Goal: Obtain resource: Download file/media

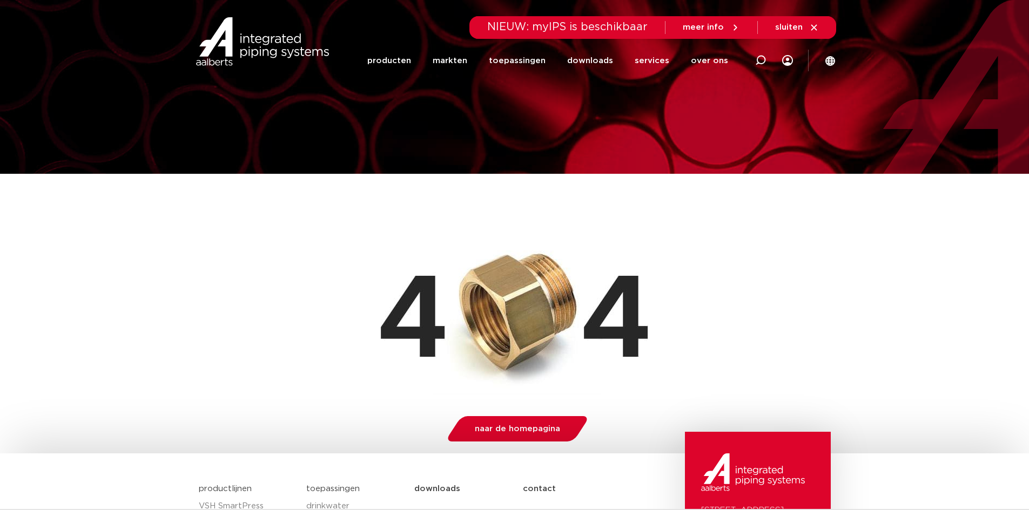
click at [813, 26] on icon at bounding box center [814, 27] width 6 height 6
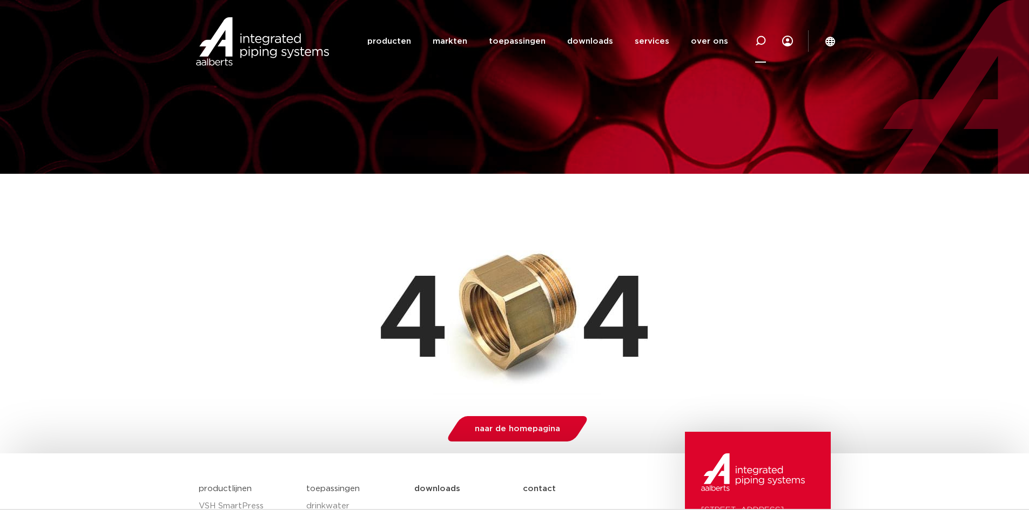
click at [767, 42] on div at bounding box center [760, 41] width 43 height 44
type input "v"
paste input "6201855"
type input "6201855"
click button "Zoeken" at bounding box center [0, 0] width 0 height 0
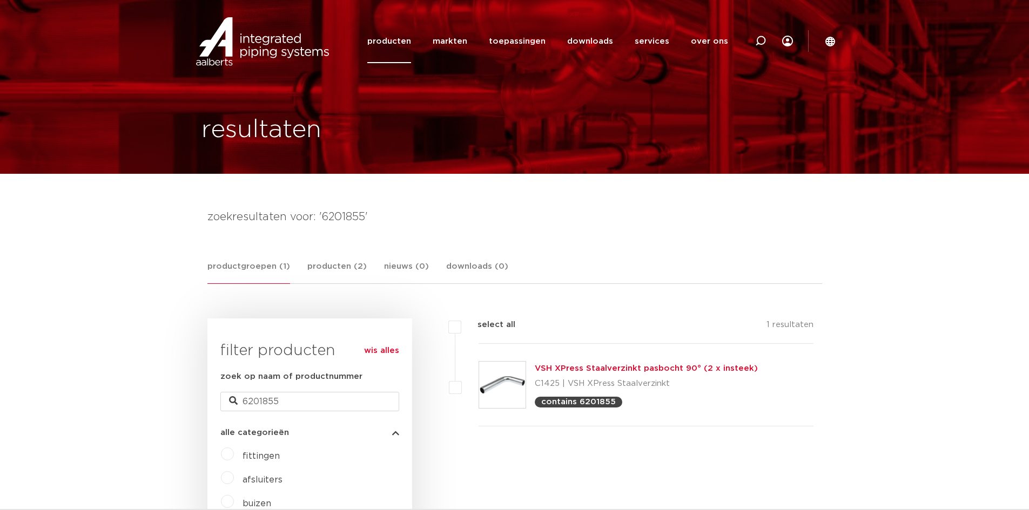
click at [630, 361] on div "VSH XPress Staalverzinkt pasbocht 90° (2 x insteek) C1425 | VSH XPress Staalver…" at bounding box center [646, 385] width 335 height 83
click at [625, 381] on p "C1425 | VSH XPress Staalverzinkt" at bounding box center [646, 383] width 223 height 17
click at [641, 370] on link "VSH XPress Staalverzinkt pasbocht 90° (2 x insteek)" at bounding box center [646, 369] width 223 height 8
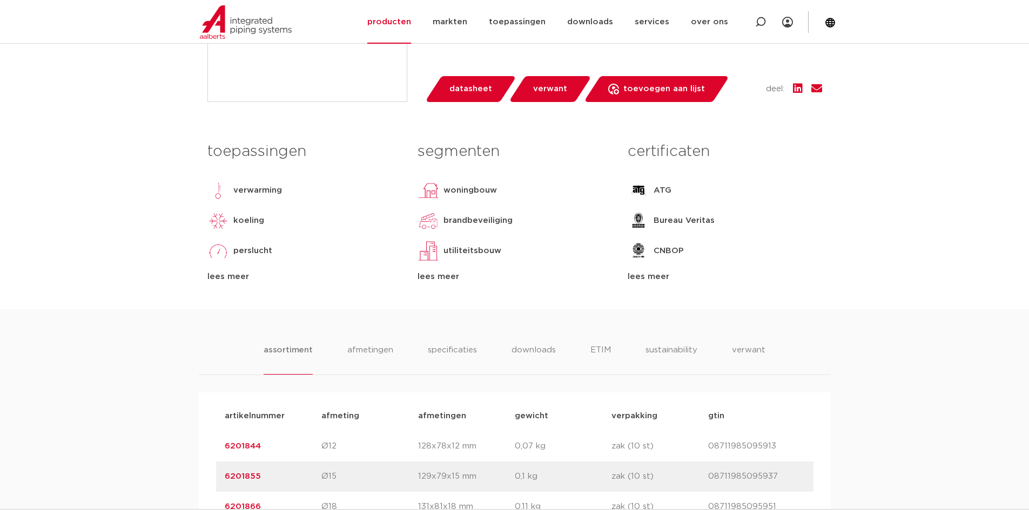
scroll to position [594, 0]
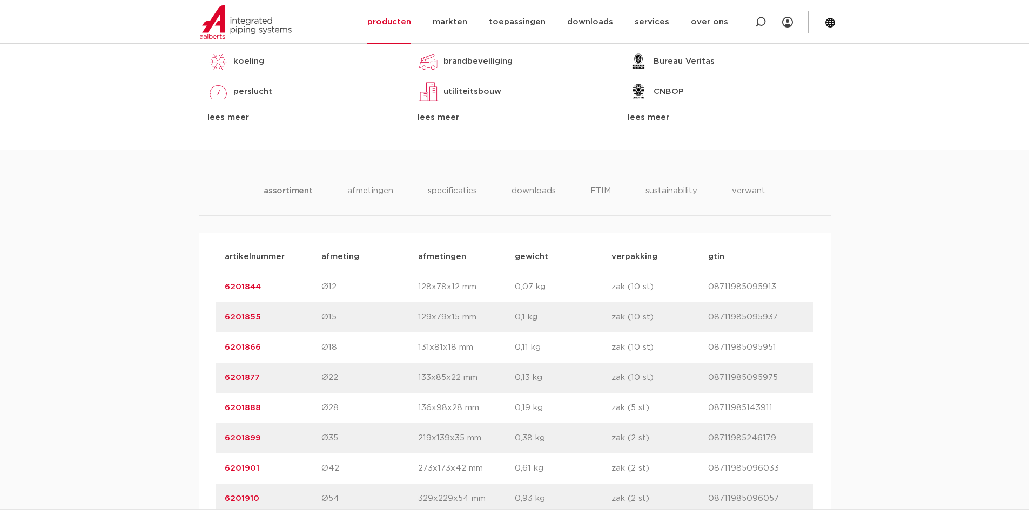
click at [253, 317] on link "6201855" at bounding box center [243, 317] width 36 height 8
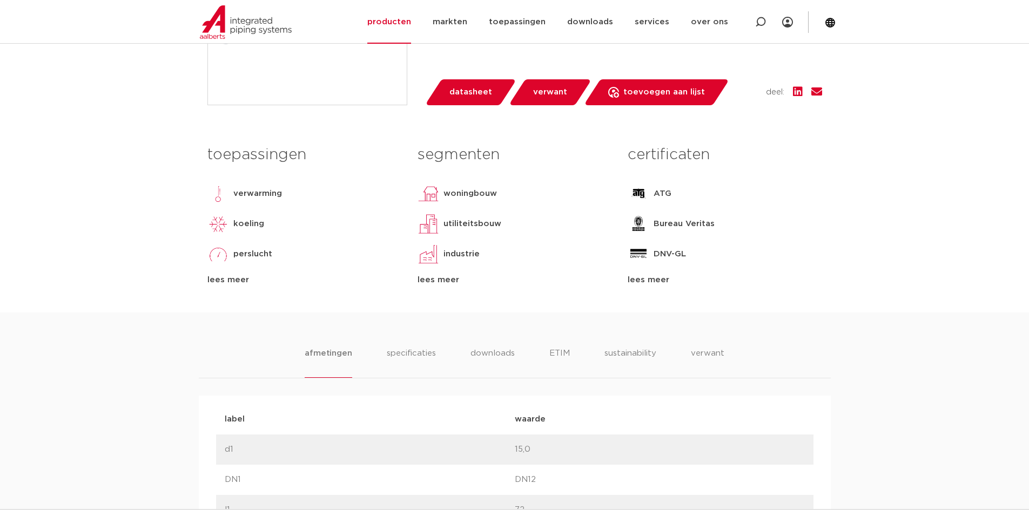
scroll to position [432, 0]
click at [462, 97] on span "datasheet" at bounding box center [470, 91] width 43 height 17
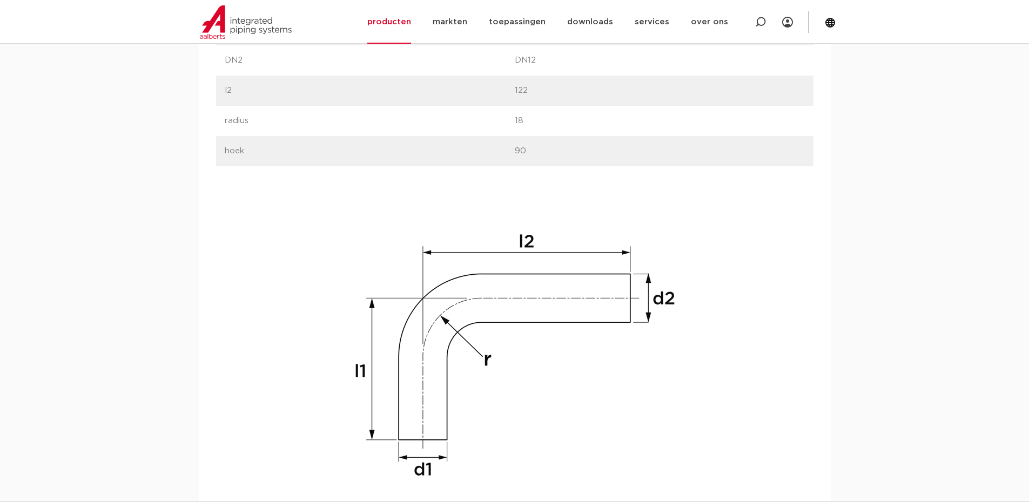
scroll to position [778, 0]
